Goal: Task Accomplishment & Management: Use online tool/utility

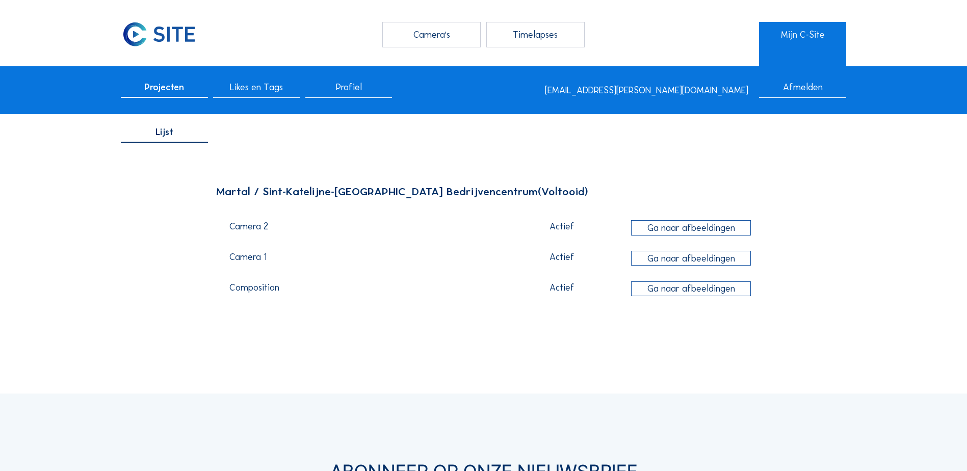
click at [672, 230] on div "Ga naar afbeeldingen" at bounding box center [691, 227] width 120 height 15
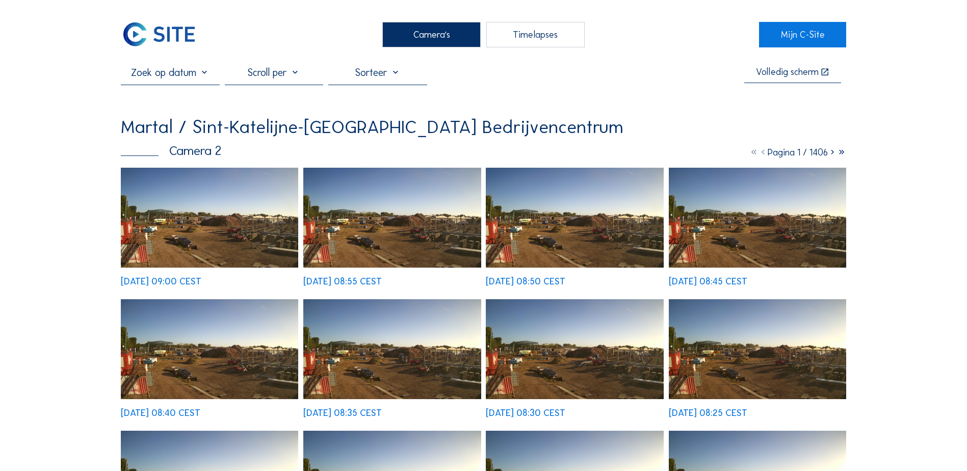
click at [560, 36] on div "Timelapses" at bounding box center [535, 34] width 98 height 25
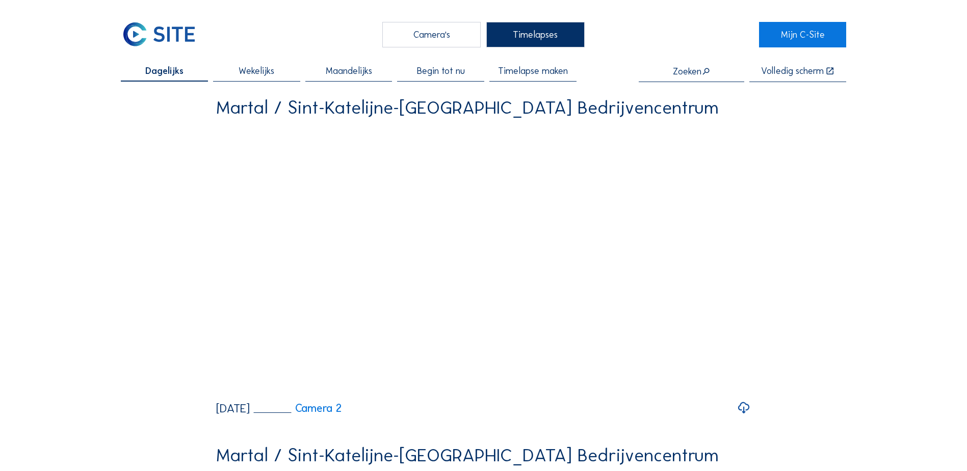
click at [541, 75] on span "Timelapse maken" at bounding box center [533, 70] width 70 height 9
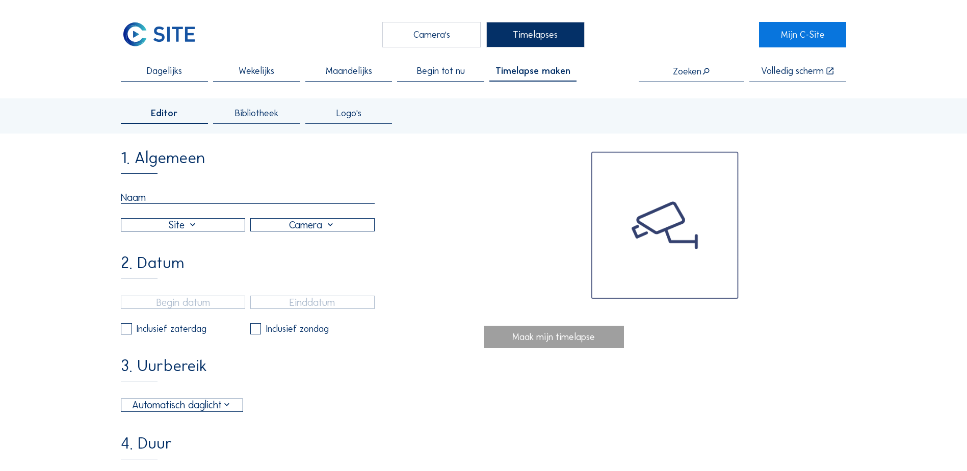
click at [156, 199] on input "text" at bounding box center [248, 197] width 254 height 13
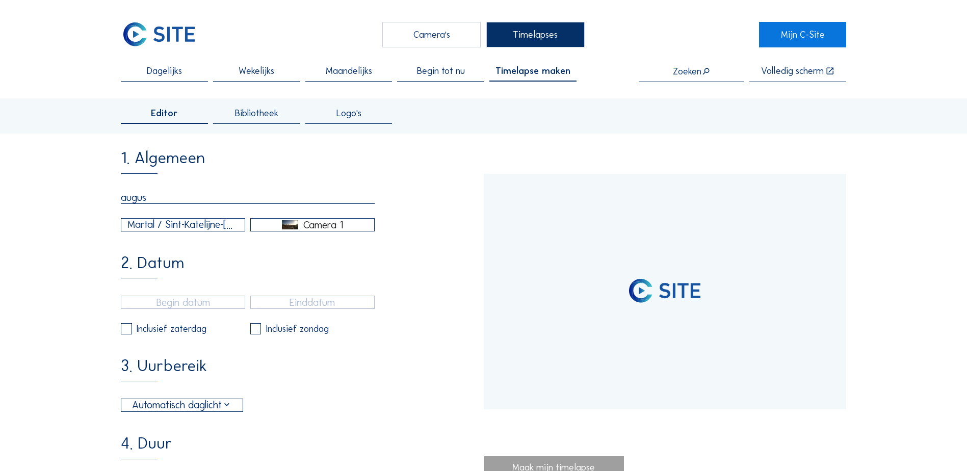
type input "august"
type input "[DATE] 14:25"
type input "[DATE] 09:00"
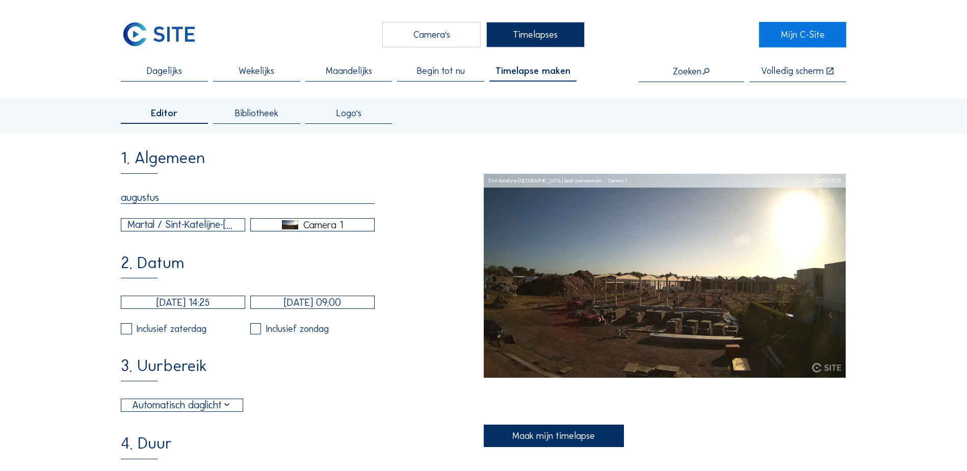
type input "augustus"
click at [178, 307] on input "[DATE] 14:25" at bounding box center [183, 302] width 124 height 13
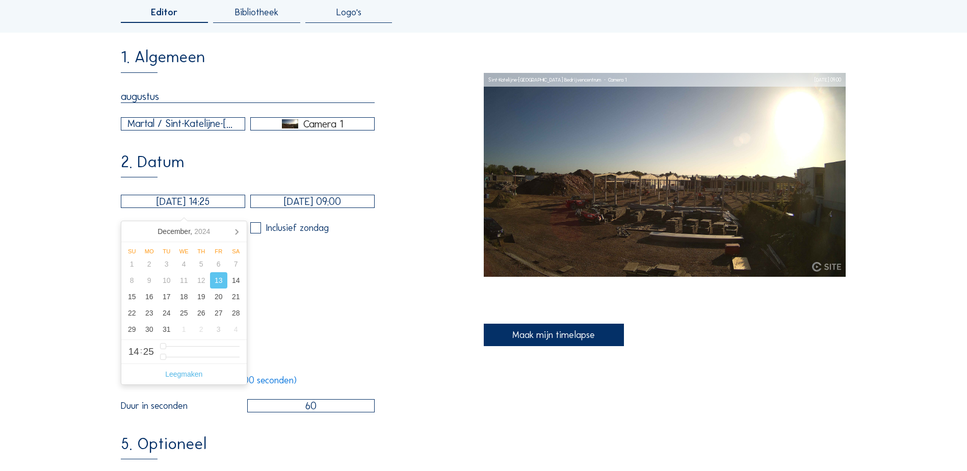
scroll to position [102, 0]
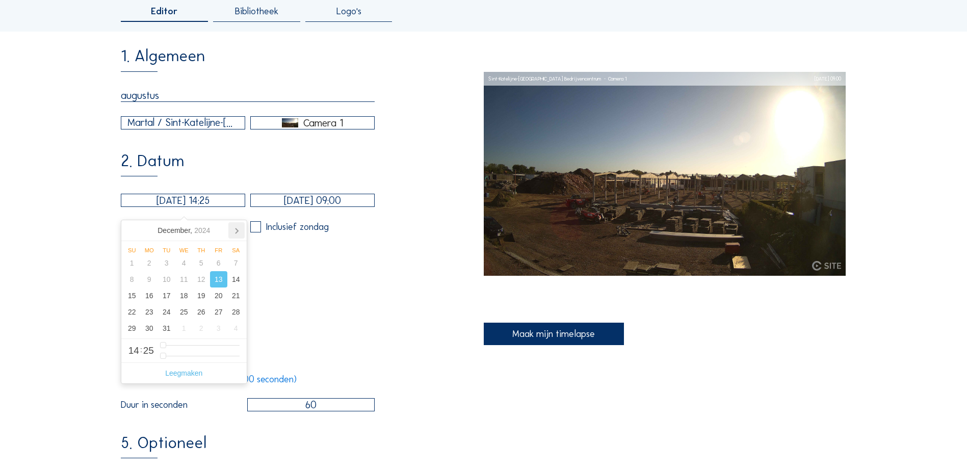
click at [236, 229] on icon at bounding box center [236, 230] width 3 height 5
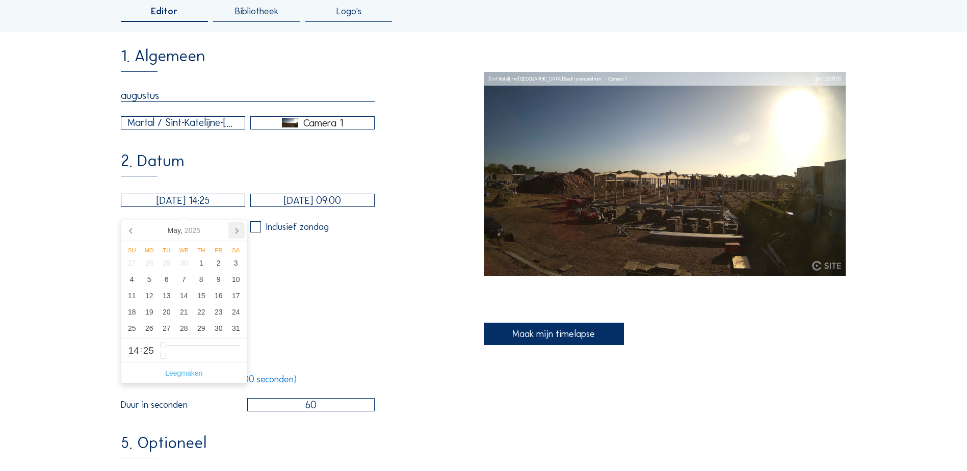
click at [236, 229] on icon at bounding box center [236, 230] width 3 height 5
click at [236, 229] on nav "[DATE]" at bounding box center [183, 230] width 125 height 21
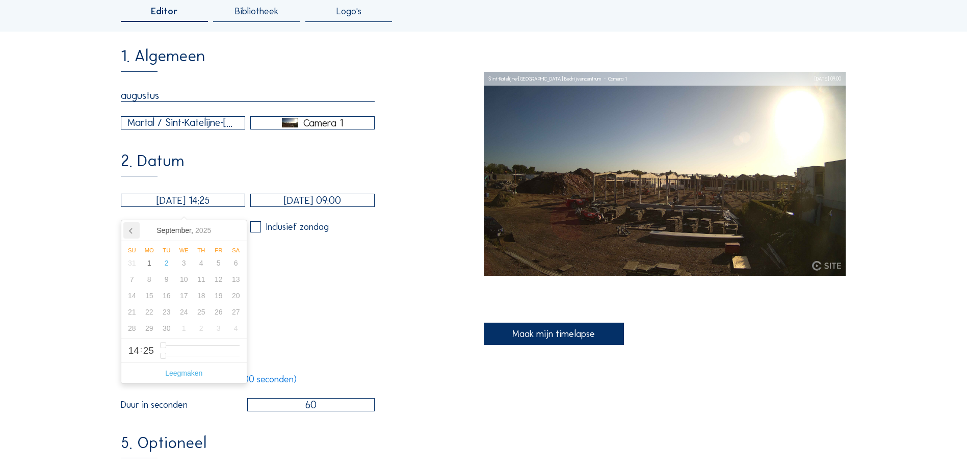
click at [127, 229] on icon at bounding box center [131, 230] width 16 height 16
click at [217, 265] on div "1" at bounding box center [218, 263] width 17 height 16
type input "[DATE] 14:25"
click at [301, 203] on input "[DATE] 09:00" at bounding box center [312, 200] width 124 height 13
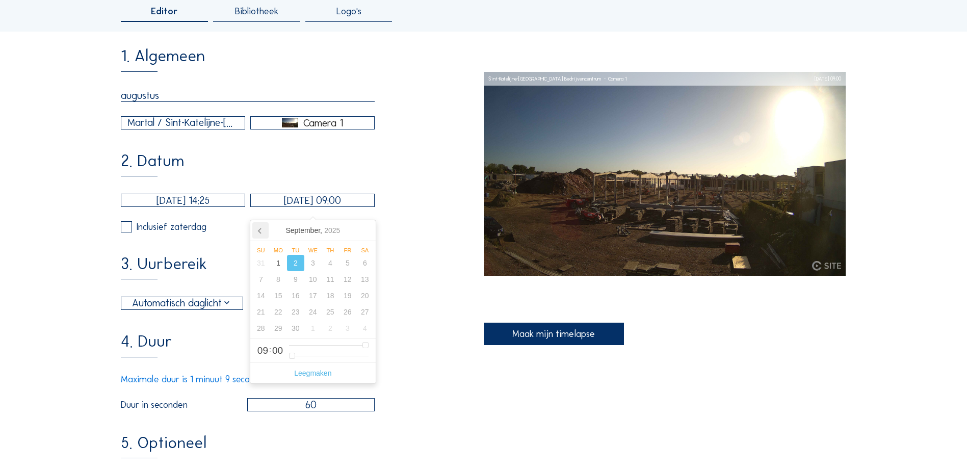
click at [257, 234] on icon at bounding box center [260, 230] width 16 height 16
click at [262, 347] on div "31" at bounding box center [260, 344] width 17 height 16
type input "[DATE] 09:00"
click at [430, 334] on div "1. Algemeen augustus Martal / Sint-Katelijne-[GEOGRAPHIC_DATA] Bedrijvencentrum…" at bounding box center [302, 327] width 362 height 559
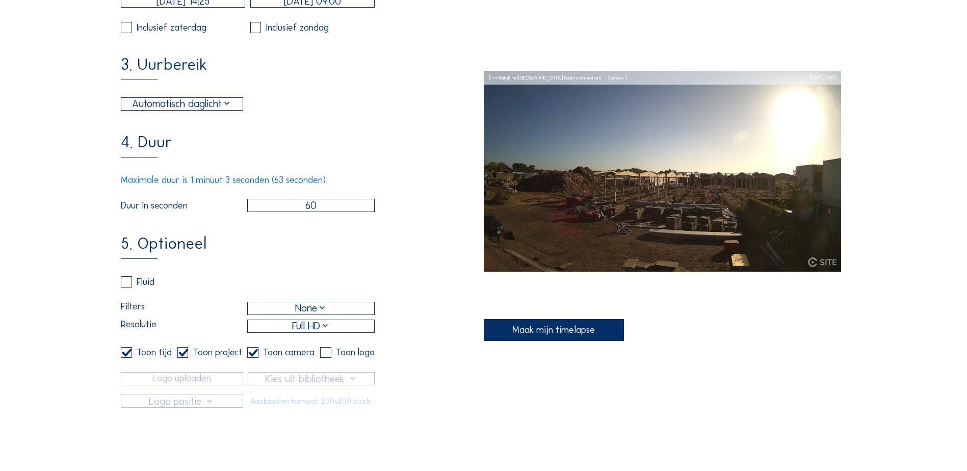
scroll to position [306, 0]
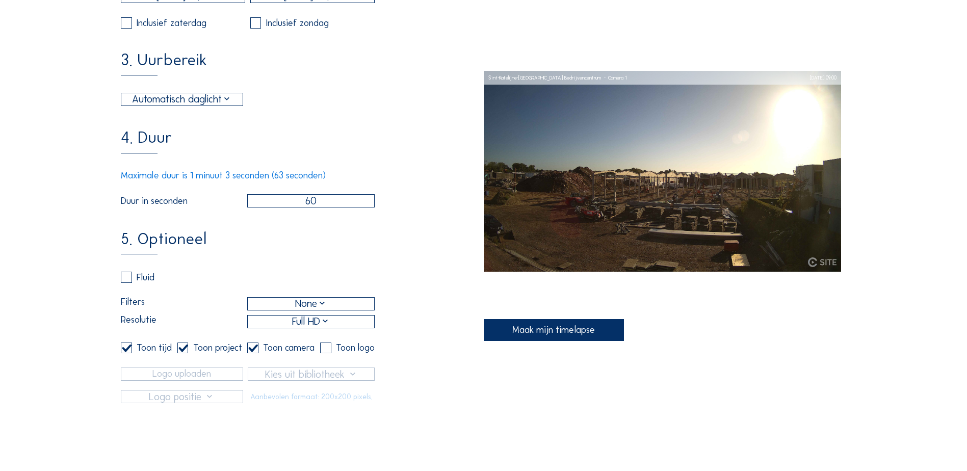
click at [254, 354] on label at bounding box center [252, 347] width 11 height 11
click at [254, 351] on input "checkbox" at bounding box center [250, 347] width 7 height 7
checkbox input "false"
click at [182, 351] on input "checkbox" at bounding box center [180, 347] width 7 height 7
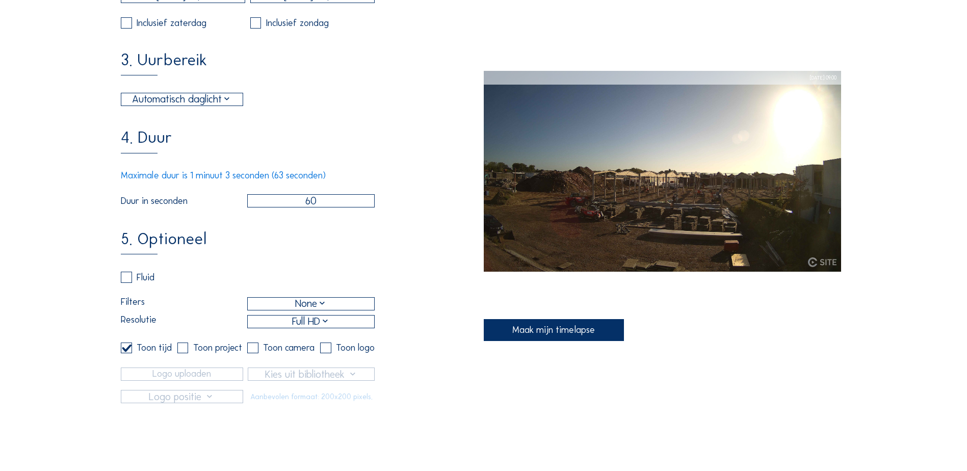
checkbox input "true"
click at [128, 354] on label at bounding box center [126, 347] width 11 height 11
click at [127, 351] on input "checkbox" at bounding box center [124, 347] width 7 height 7
click at [128, 354] on label at bounding box center [126, 347] width 11 height 11
click at [127, 351] on input "checkbox" at bounding box center [124, 347] width 7 height 7
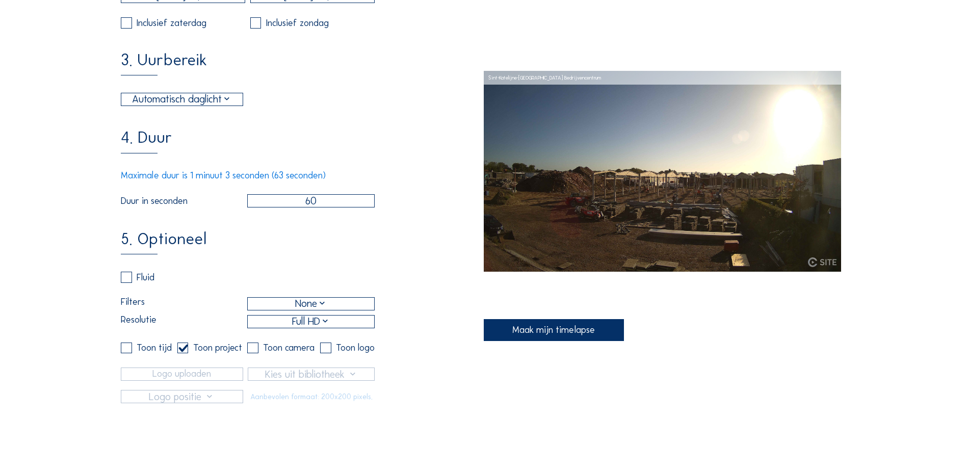
checkbox input "true"
click at [547, 334] on div "Maak mijn timelapse" at bounding box center [554, 330] width 141 height 22
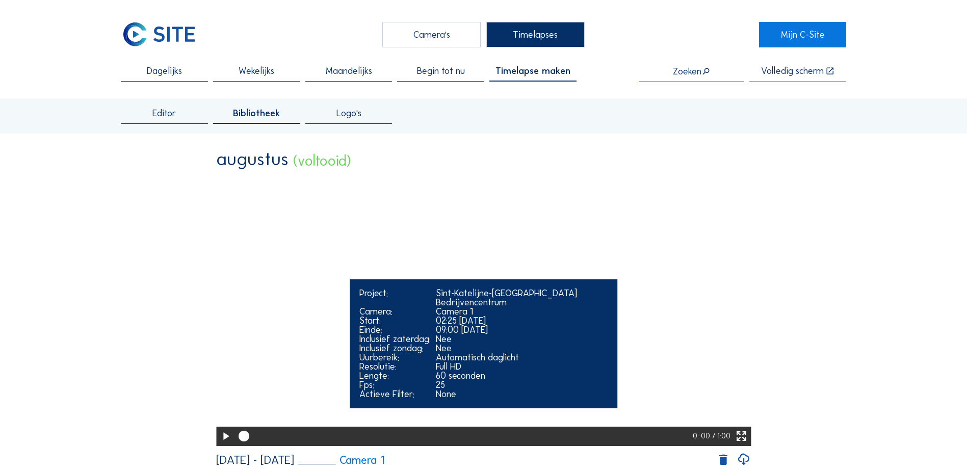
scroll to position [255, 0]
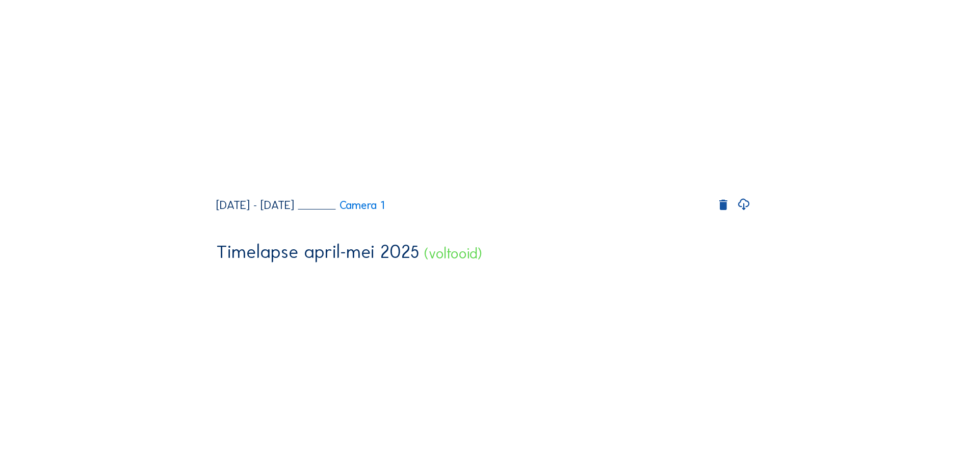
click at [748, 213] on icon at bounding box center [744, 204] width 14 height 17
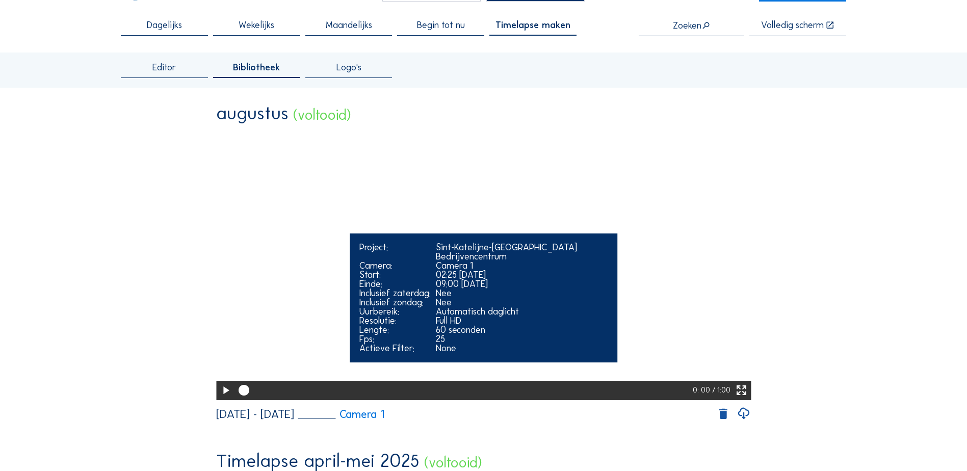
scroll to position [0, 0]
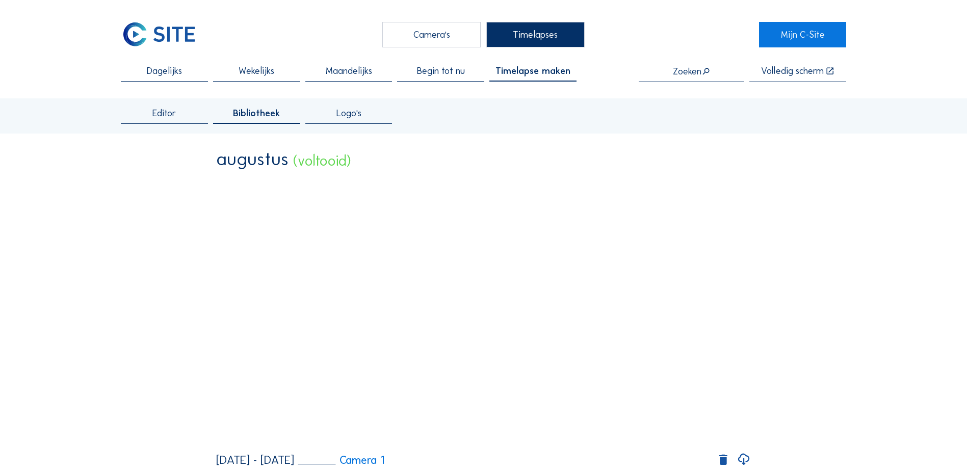
click at [174, 116] on span "Editor" at bounding box center [163, 113] width 23 height 9
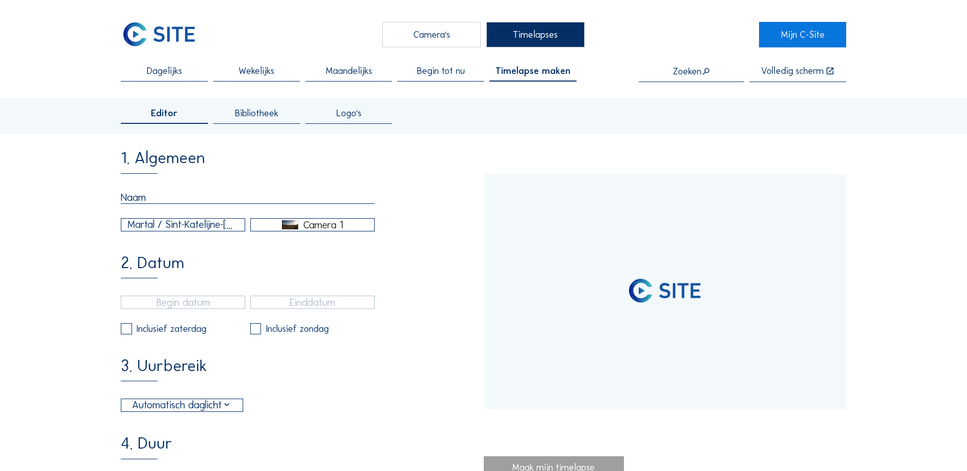
type input "[DATE] 14:25"
type input "[DATE] 09:15"
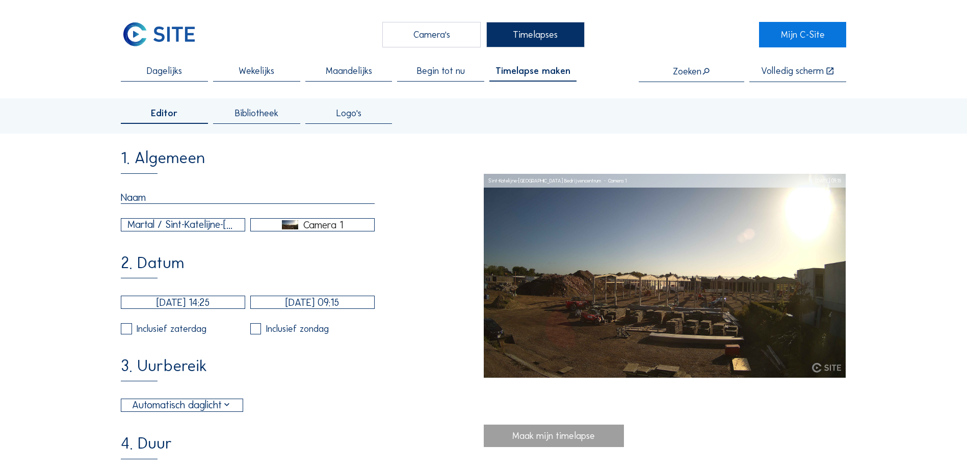
click at [311, 229] on div "Camera 1" at bounding box center [323, 224] width 40 height 9
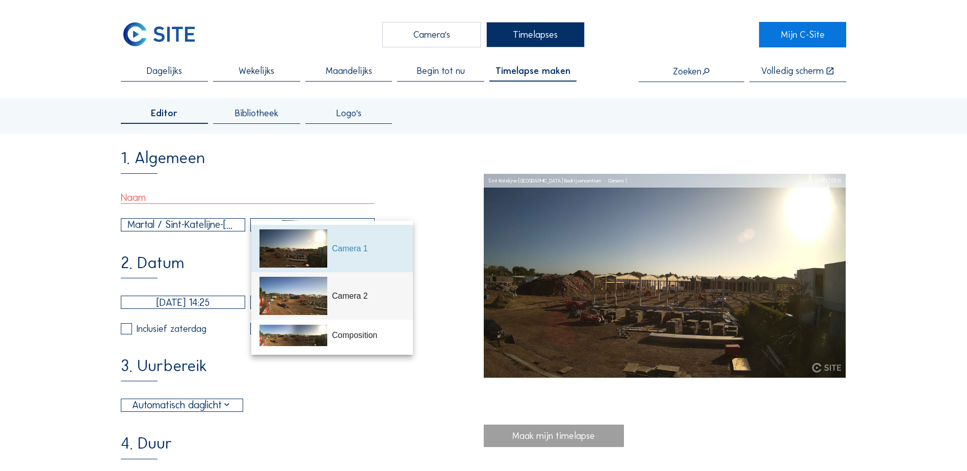
scroll to position [51, 0]
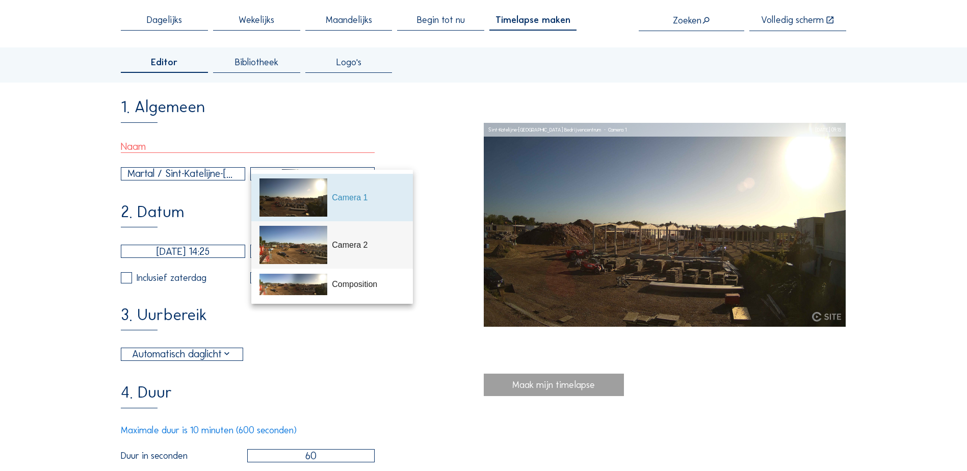
click at [367, 242] on div "Camera 2" at bounding box center [368, 245] width 72 height 12
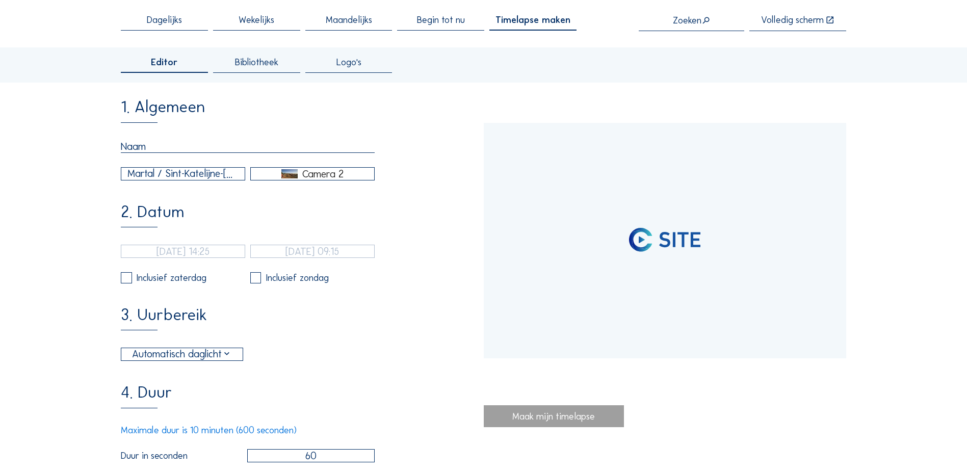
type input "[DATE] 14:15"
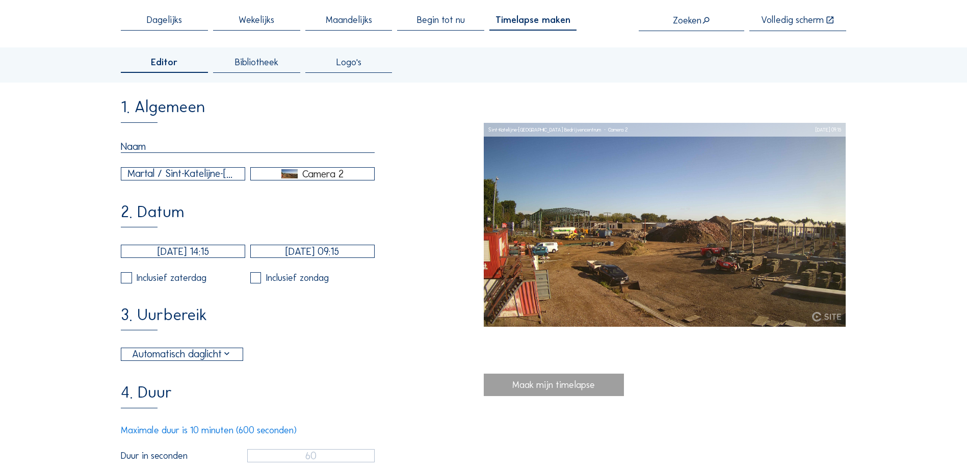
click at [168, 147] on input "text" at bounding box center [248, 146] width 254 height 13
type input "A"
type input "Augustus 2025 - camera 2"
click at [175, 258] on input "[DATE] 14:15" at bounding box center [183, 251] width 124 height 13
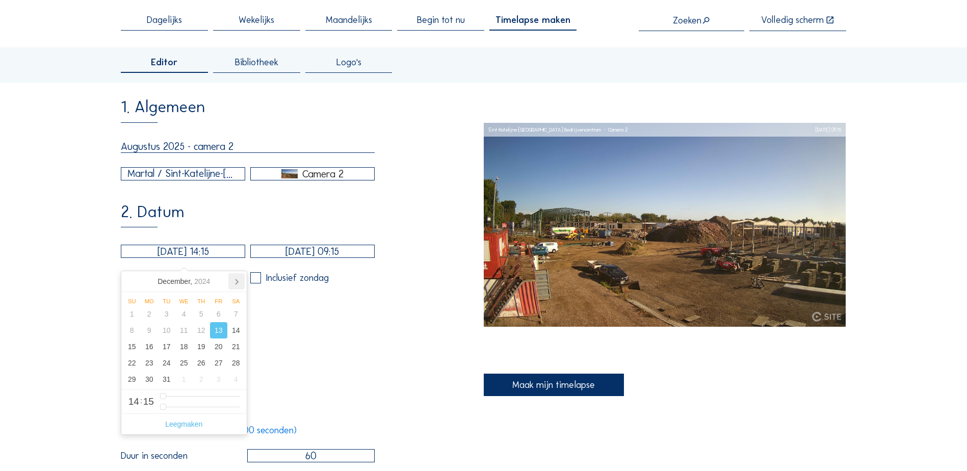
click at [237, 280] on icon at bounding box center [236, 281] width 16 height 16
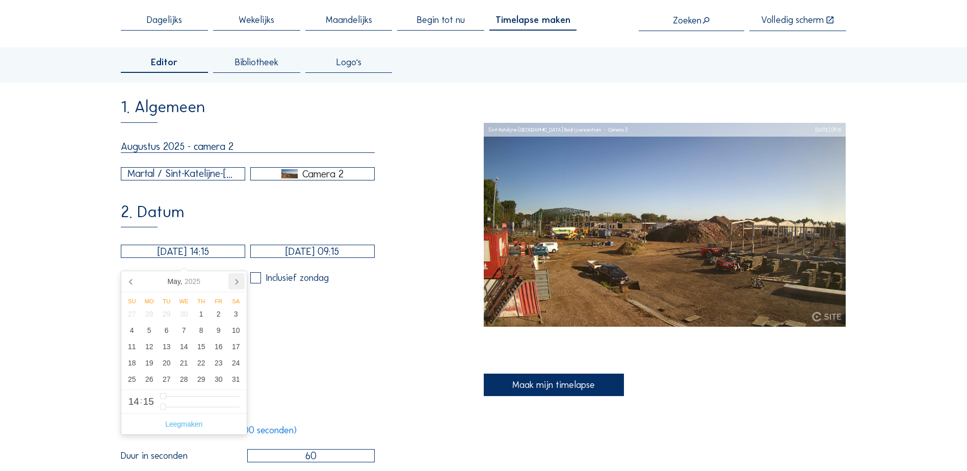
click at [237, 280] on icon at bounding box center [236, 281] width 16 height 16
click at [127, 280] on icon at bounding box center [131, 281] width 16 height 16
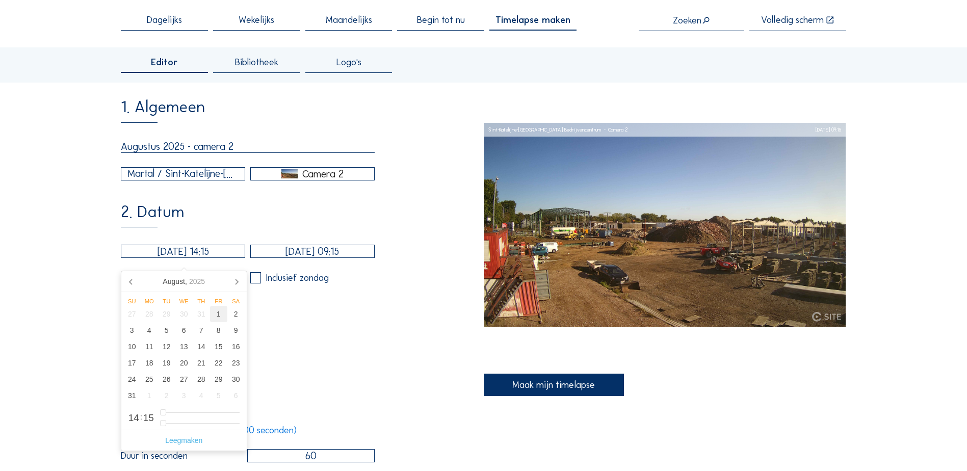
click at [217, 313] on div "1" at bounding box center [218, 314] width 17 height 16
type input "[DATE] 14:15"
click at [316, 255] on input "[DATE] 09:15" at bounding box center [312, 251] width 124 height 13
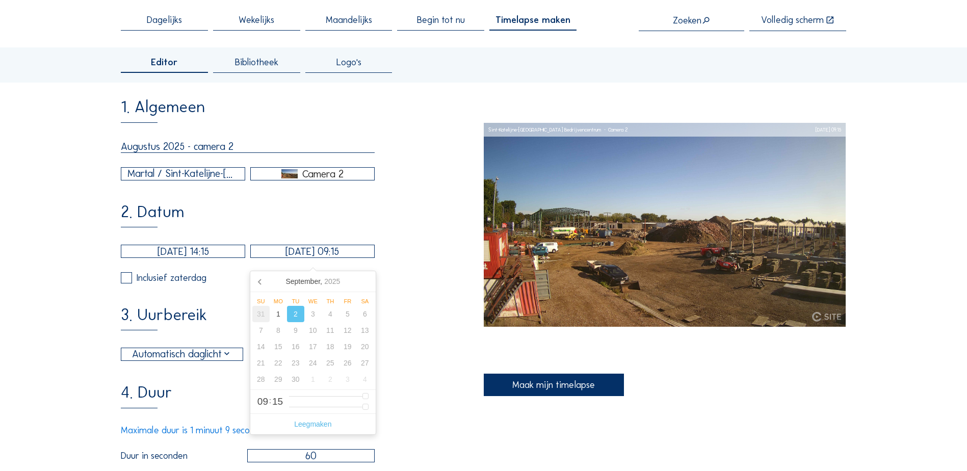
click at [263, 314] on div "31" at bounding box center [260, 314] width 17 height 16
type input "[DATE] 09:16"
type input "16"
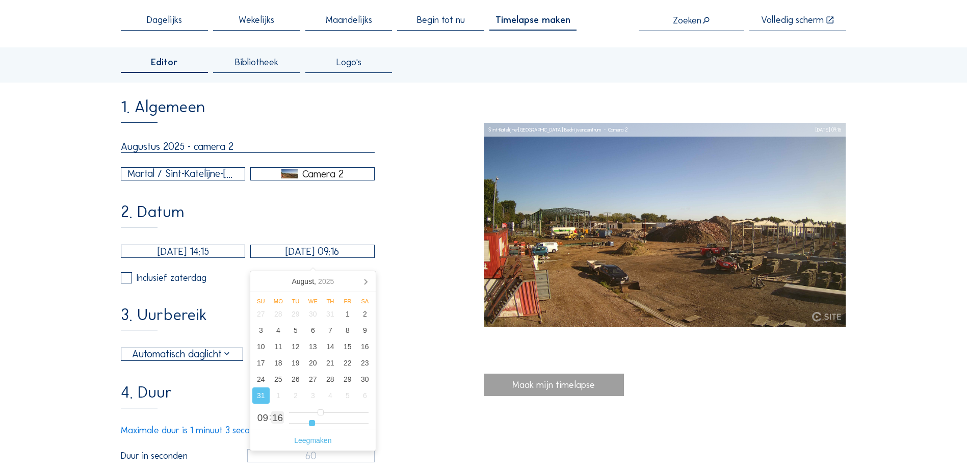
type input "[DATE] 09:17"
type input "17"
type input "[DATE] 09:18"
type input "18"
type input "[DATE] 09:19"
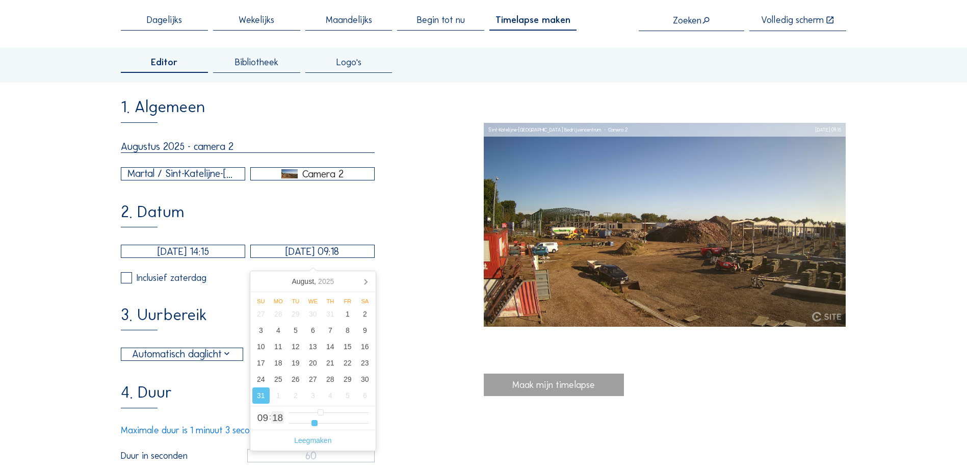
type input "19"
type input "[DATE] 09:20"
type input "20"
type input "[DATE] 09:21"
type input "21"
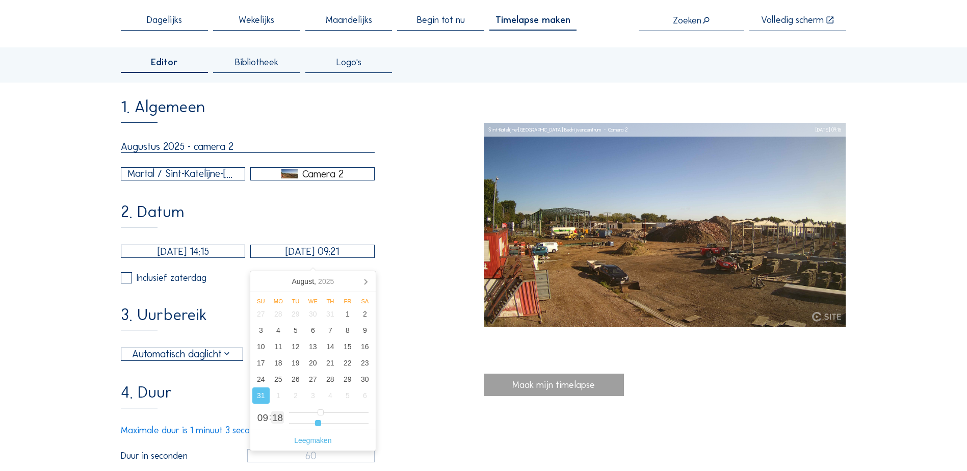
type input "[DATE] 09:22"
type input "22"
type input "[DATE] 09:24"
type input "24"
type input "[DATE] 09:25"
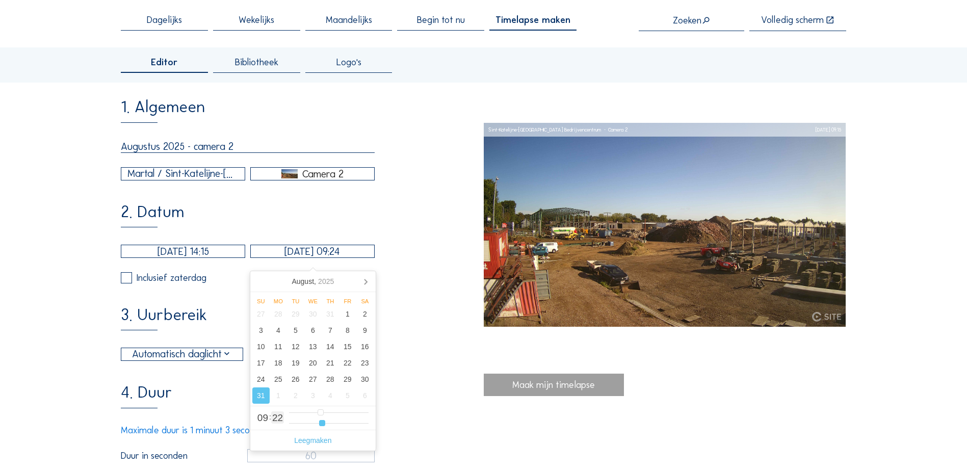
type input "25"
type input "[DATE] 09:27"
type input "27"
type input "[DATE] 09:28"
type input "28"
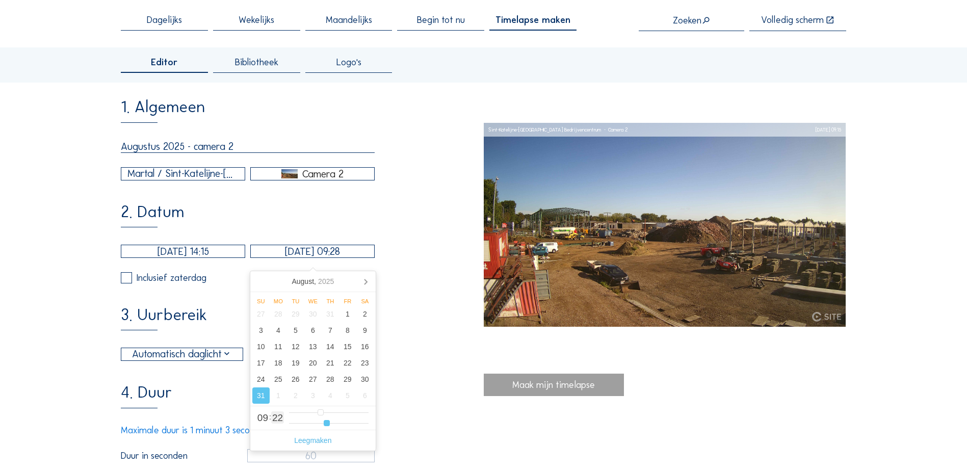
type input "[DATE] 09:29"
type input "29"
type input "[DATE] 09:30"
type input "30"
type input "[DATE] 09:31"
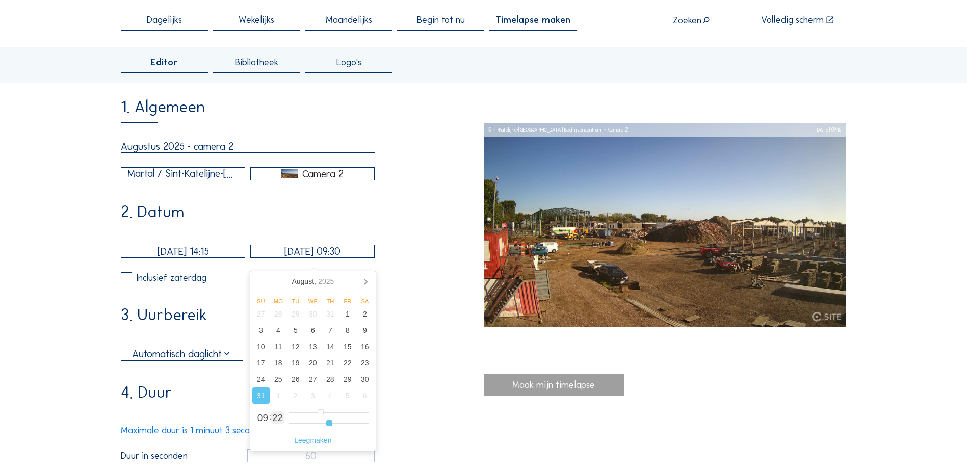
type input "31"
type input "[DATE] 09:32"
type input "32"
type input "[DATE] 09:33"
type input "33"
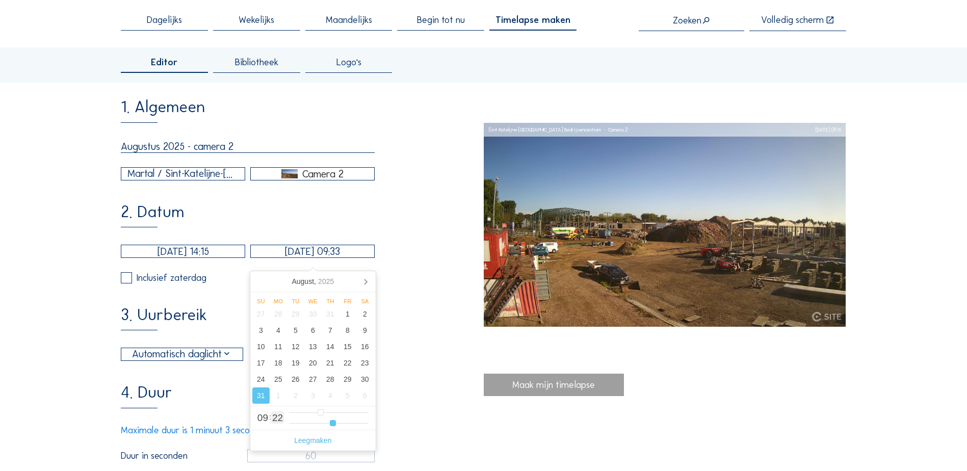
type input "[DATE] 09:35"
type input "35"
type input "[DATE] 09:36"
type input "36"
type input "[DATE] 09:37"
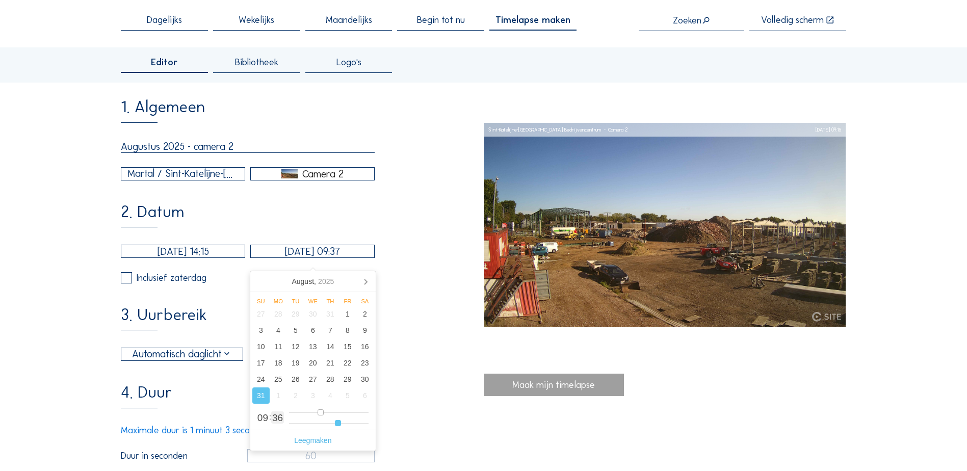
drag, startPoint x: 310, startPoint y: 425, endPoint x: 326, endPoint y: 417, distance: 17.5
type input "37"
click at [338, 428] on input "range" at bounding box center [328, 423] width 79 height 9
type input "[DATE] 10:37"
type input "10"
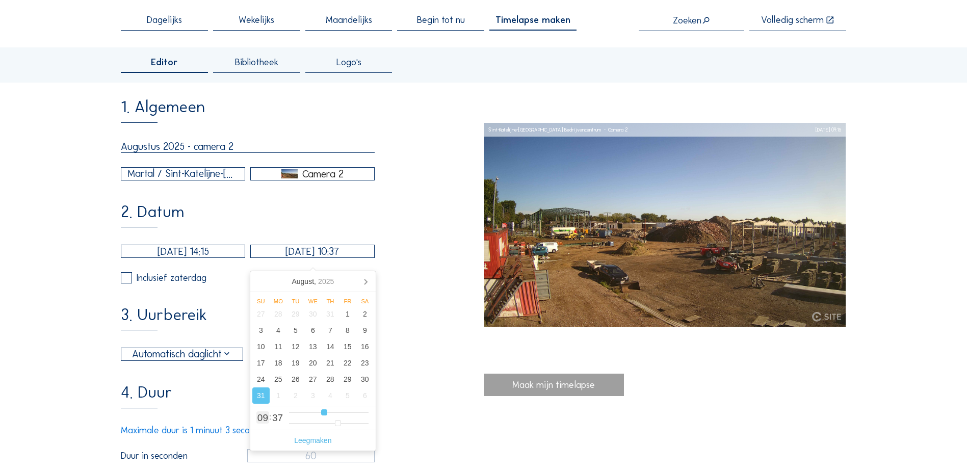
type input "[DATE] 11:37"
type input "11"
type input "[DATE] 12:37"
type input "12"
type input "[DATE] 15:37"
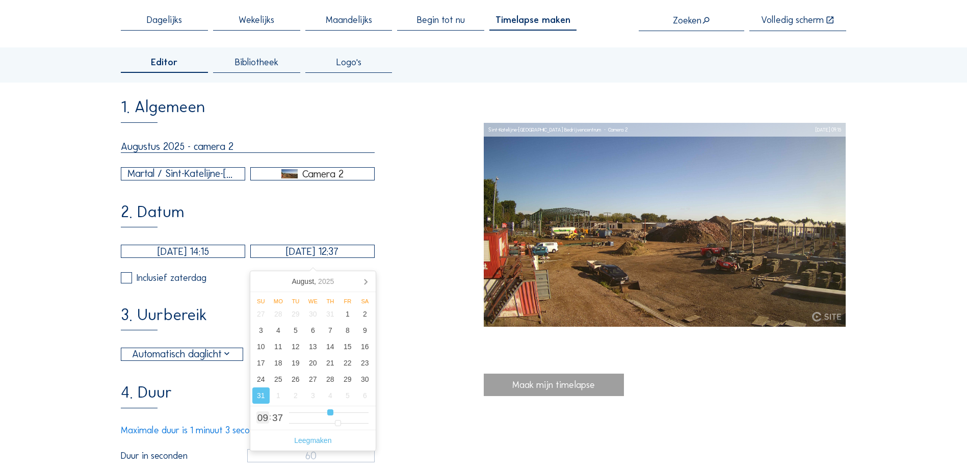
type input "15"
type input "[DATE] 16:37"
type input "16"
type input "[DATE] 17:37"
type input "17"
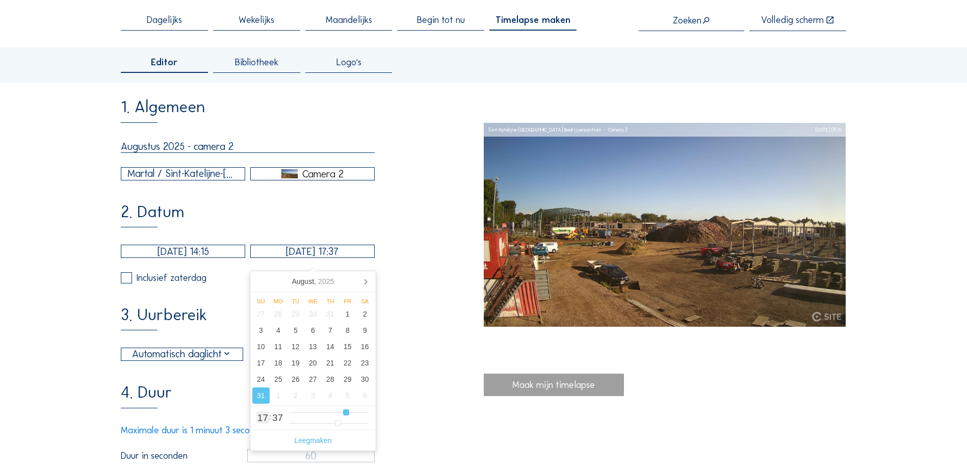
type input "[DATE] 18:37"
type input "18"
type input "[DATE] 19:37"
type input "19"
type input "[DATE] 18:37"
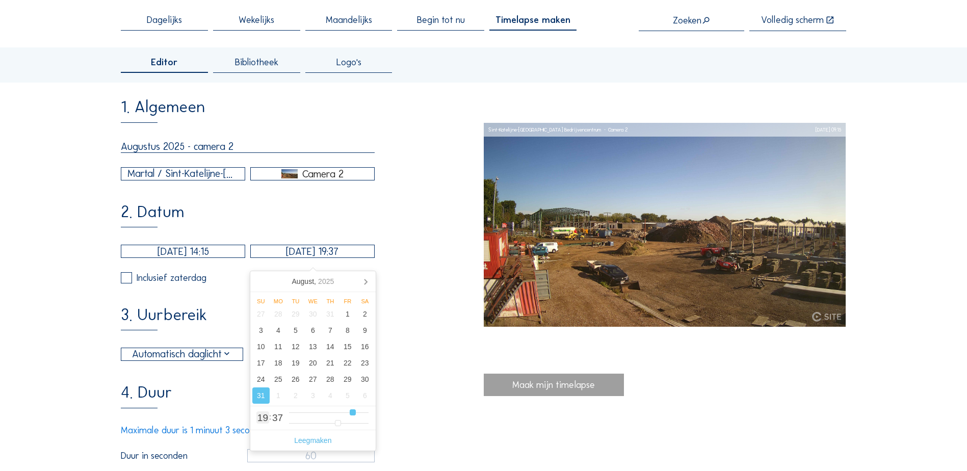
type input "18"
type input "[DATE] 17:37"
drag, startPoint x: 320, startPoint y: 412, endPoint x: 346, endPoint y: 416, distance: 26.2
type input "17"
click at [346, 416] on input "range" at bounding box center [328, 412] width 79 height 9
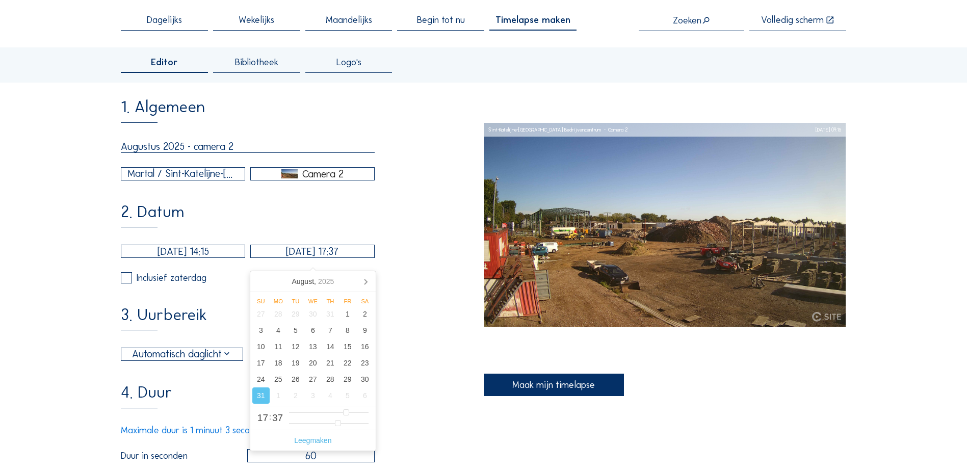
click at [405, 361] on div "3. Uurbereik Automatisch daglicht 06:00 Van 18:00 Tot" at bounding box center [302, 334] width 362 height 55
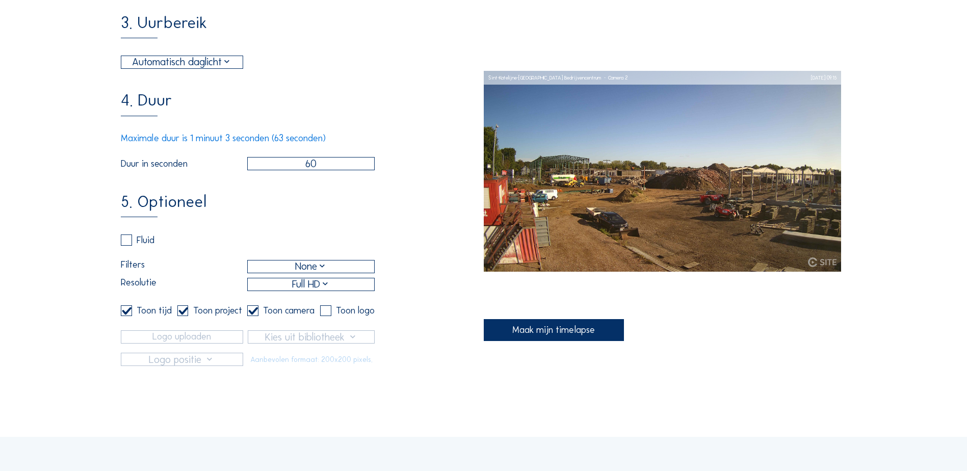
scroll to position [357, 0]
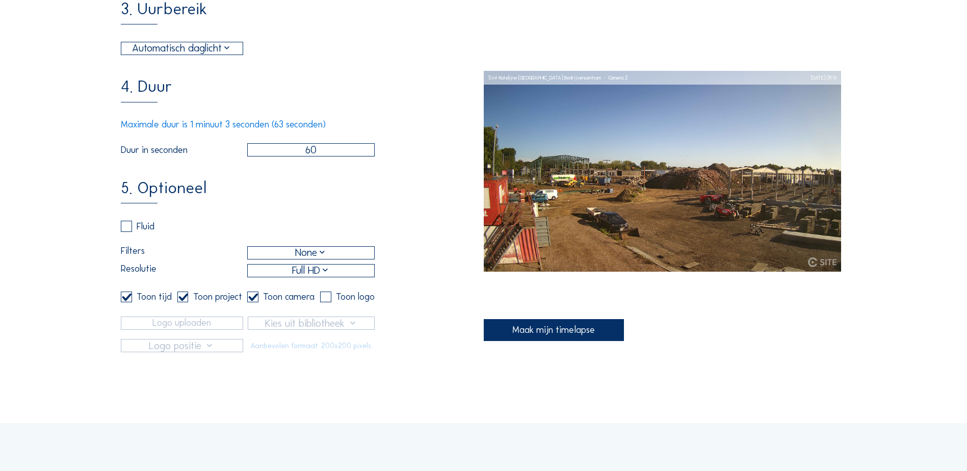
click at [255, 303] on label at bounding box center [252, 296] width 11 height 11
click at [254, 300] on input "checkbox" at bounding box center [250, 297] width 7 height 7
checkbox input "false"
click at [328, 303] on label at bounding box center [325, 296] width 11 height 11
click at [327, 300] on input "checkbox" at bounding box center [323, 297] width 7 height 7
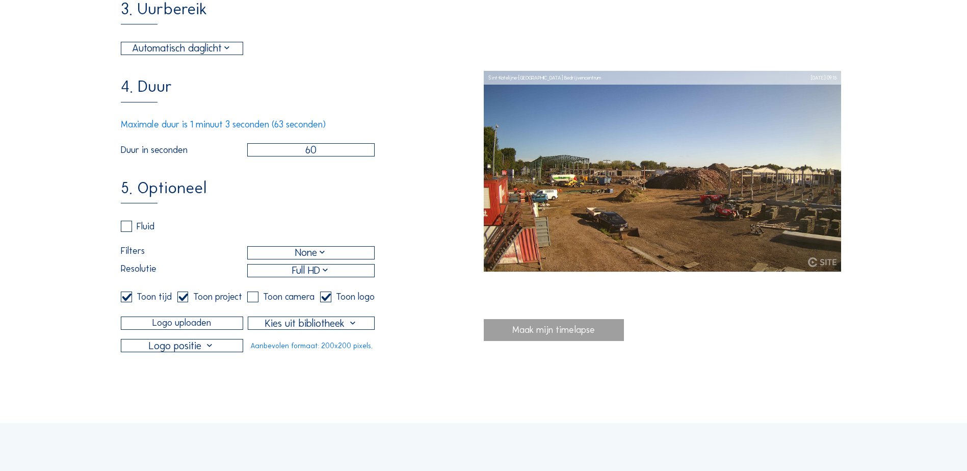
click at [327, 303] on label at bounding box center [325, 296] width 11 height 11
click at [327, 300] on input "checkbox" at bounding box center [323, 297] width 7 height 7
checkbox input "false"
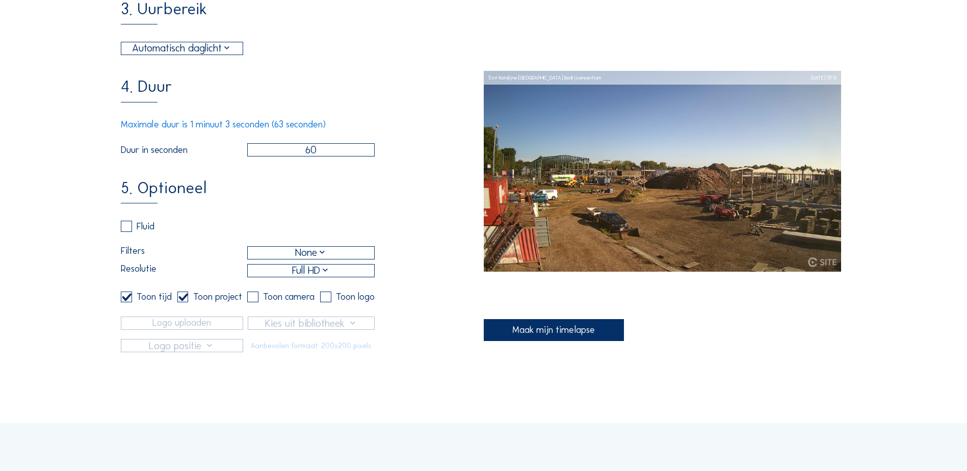
click at [524, 338] on div "Maak mijn timelapse" at bounding box center [554, 330] width 141 height 22
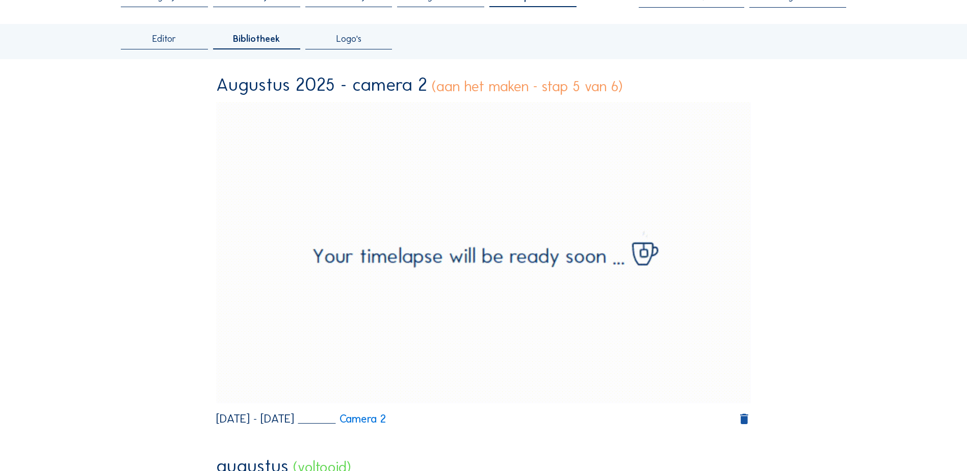
scroll to position [0, 0]
